Goal: Information Seeking & Learning: Learn about a topic

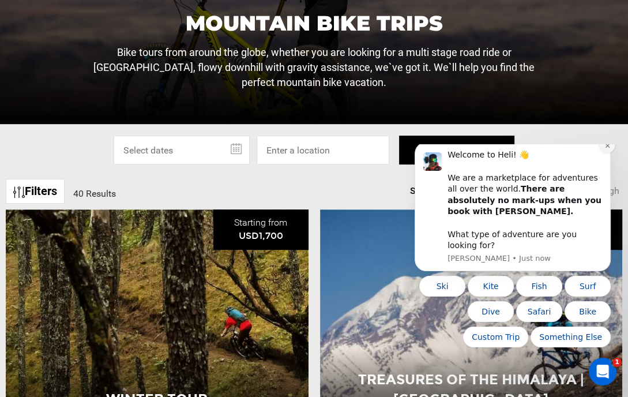
click at [606, 148] on icon "Dismiss notification" at bounding box center [607, 146] width 4 height 4
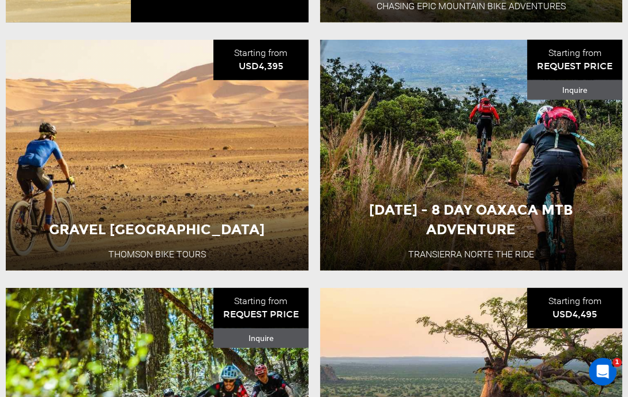
scroll to position [2390, 0]
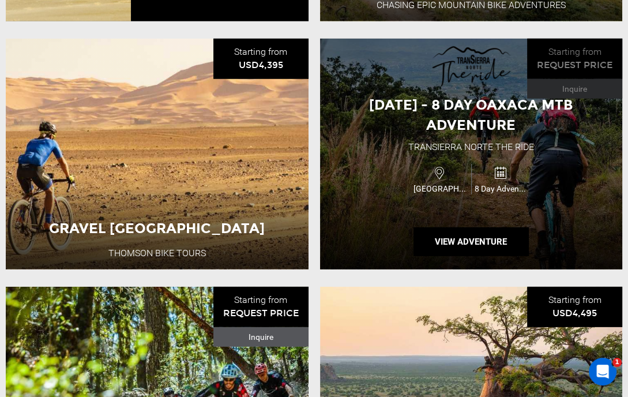
click at [578, 210] on div "[DATE] - 8 Day Oaxaca MTB Adventure Transierra Norte THE RIDE Mexico 8 Day Adve…" at bounding box center [471, 154] width 303 height 231
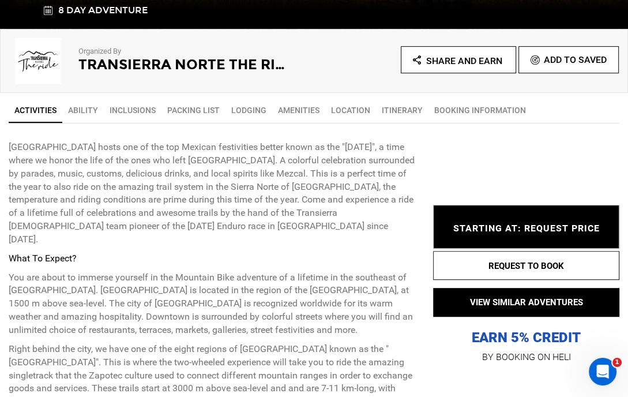
scroll to position [360, 0]
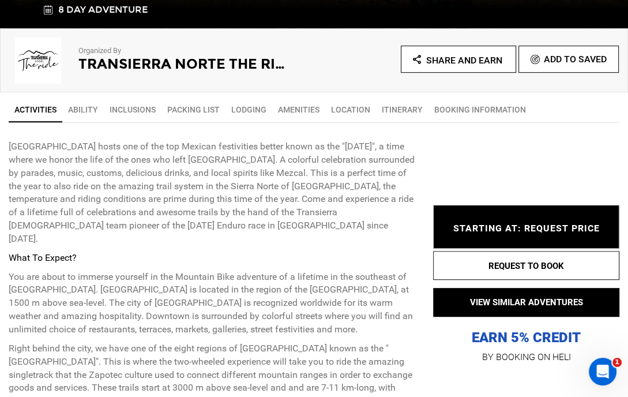
click at [266, 251] on p "What To Expect?" at bounding box center [212, 257] width 407 height 13
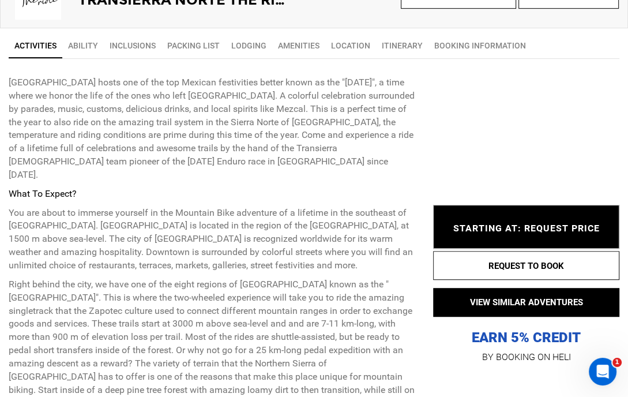
scroll to position [424, 0]
click at [394, 41] on link "Itinerary" at bounding box center [402, 44] width 52 height 23
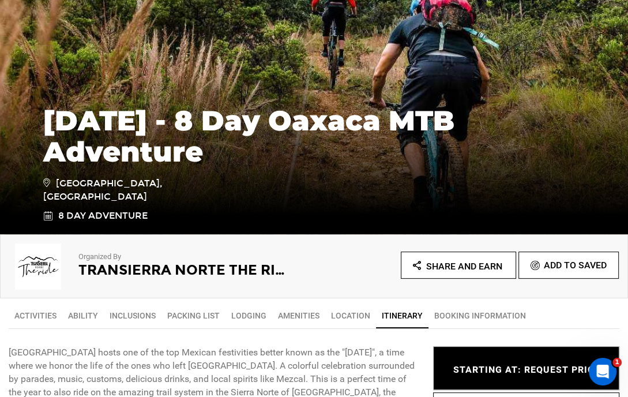
scroll to position [155, 0]
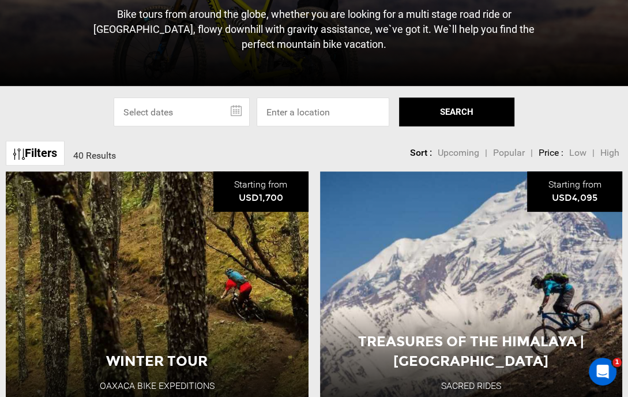
scroll to position [308, 0]
